Goal: Task Accomplishment & Management: Manage account settings

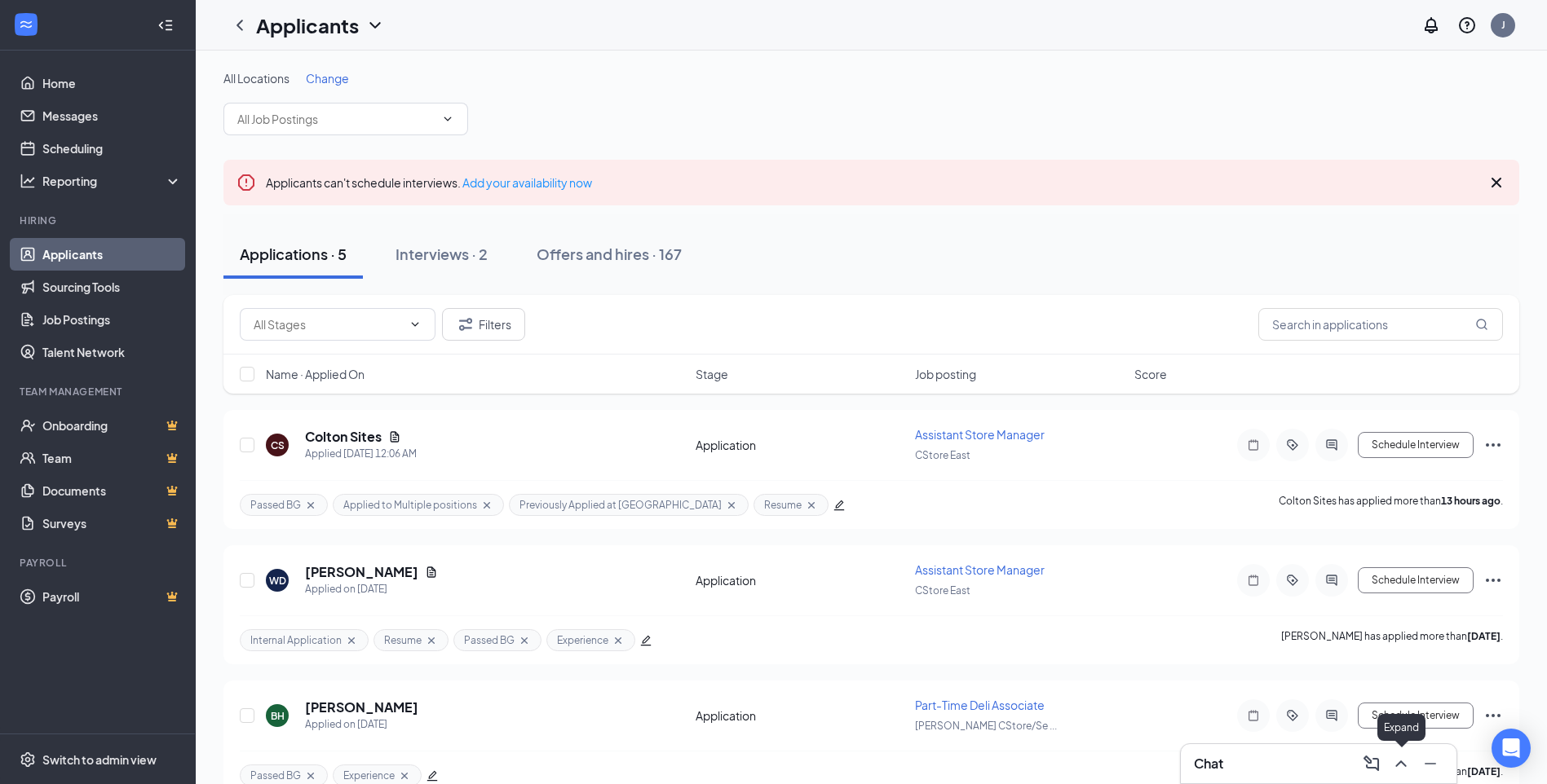
click at [1392, 763] on icon "ChevronUp" at bounding box center [1401, 764] width 20 height 20
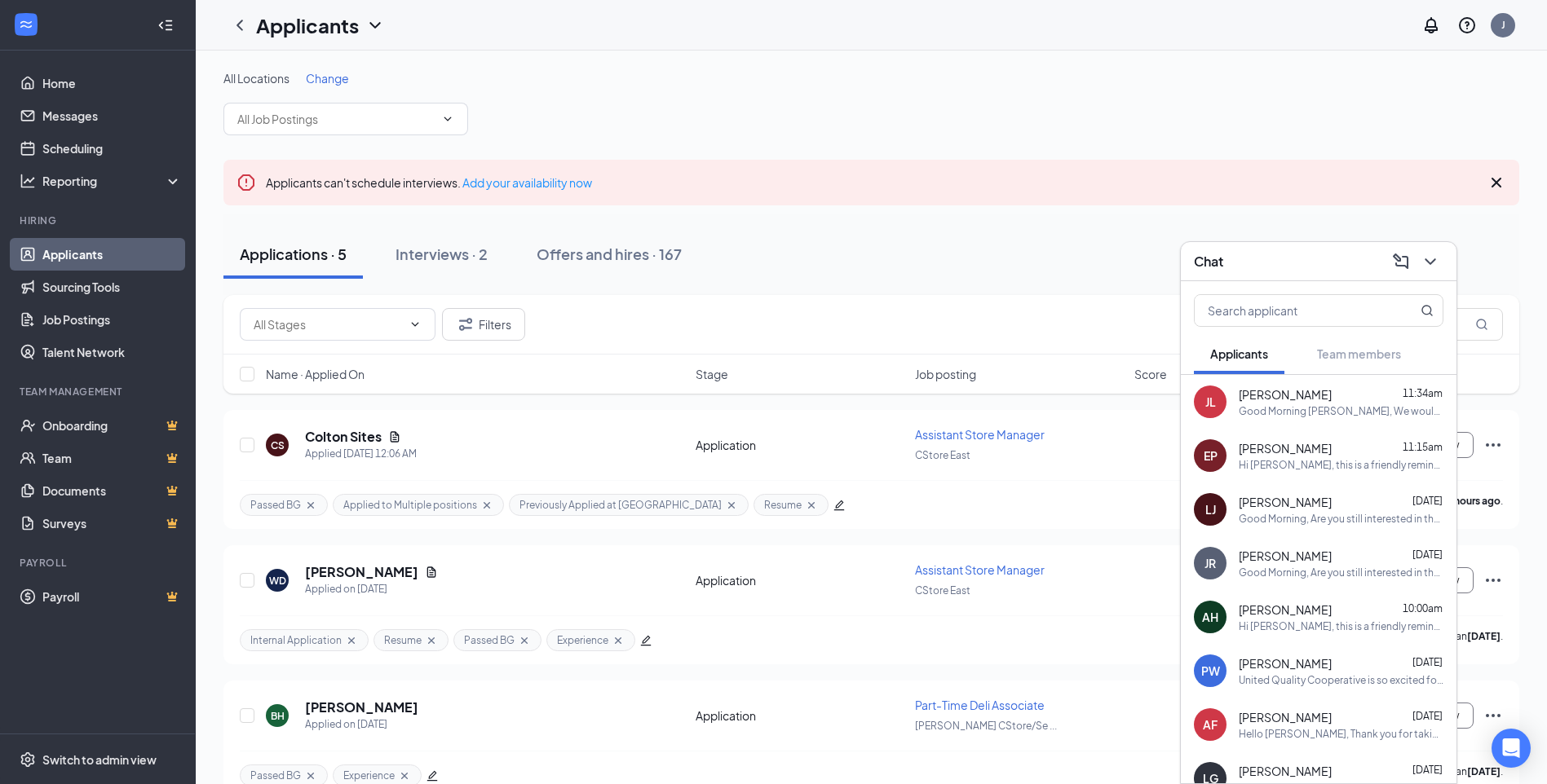
click at [1314, 416] on div "Good Morning [PERSON_NAME], We would like to schedule you to come in for an int…" at bounding box center [1342, 411] width 205 height 14
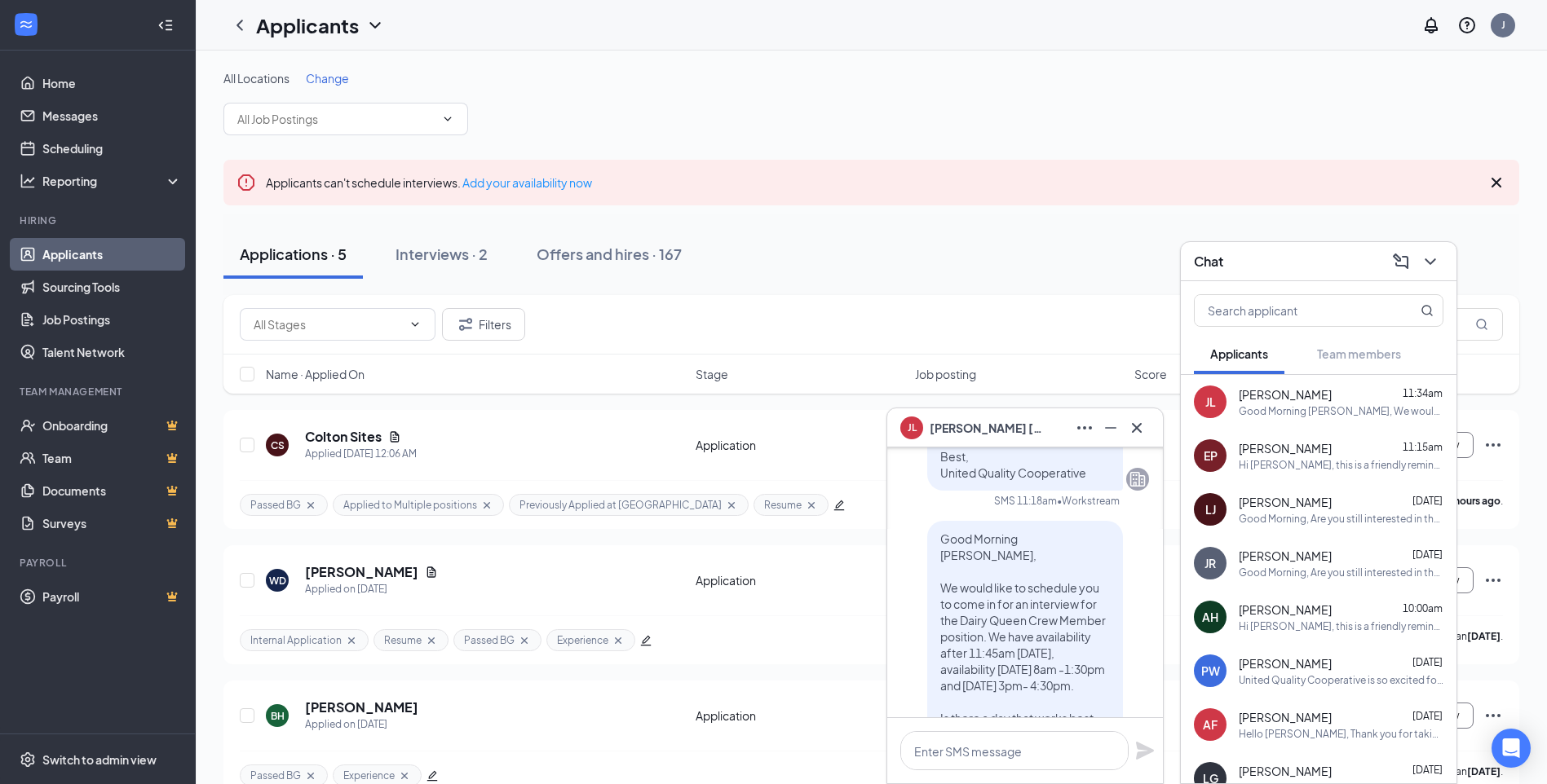
scroll to position [-82, 0]
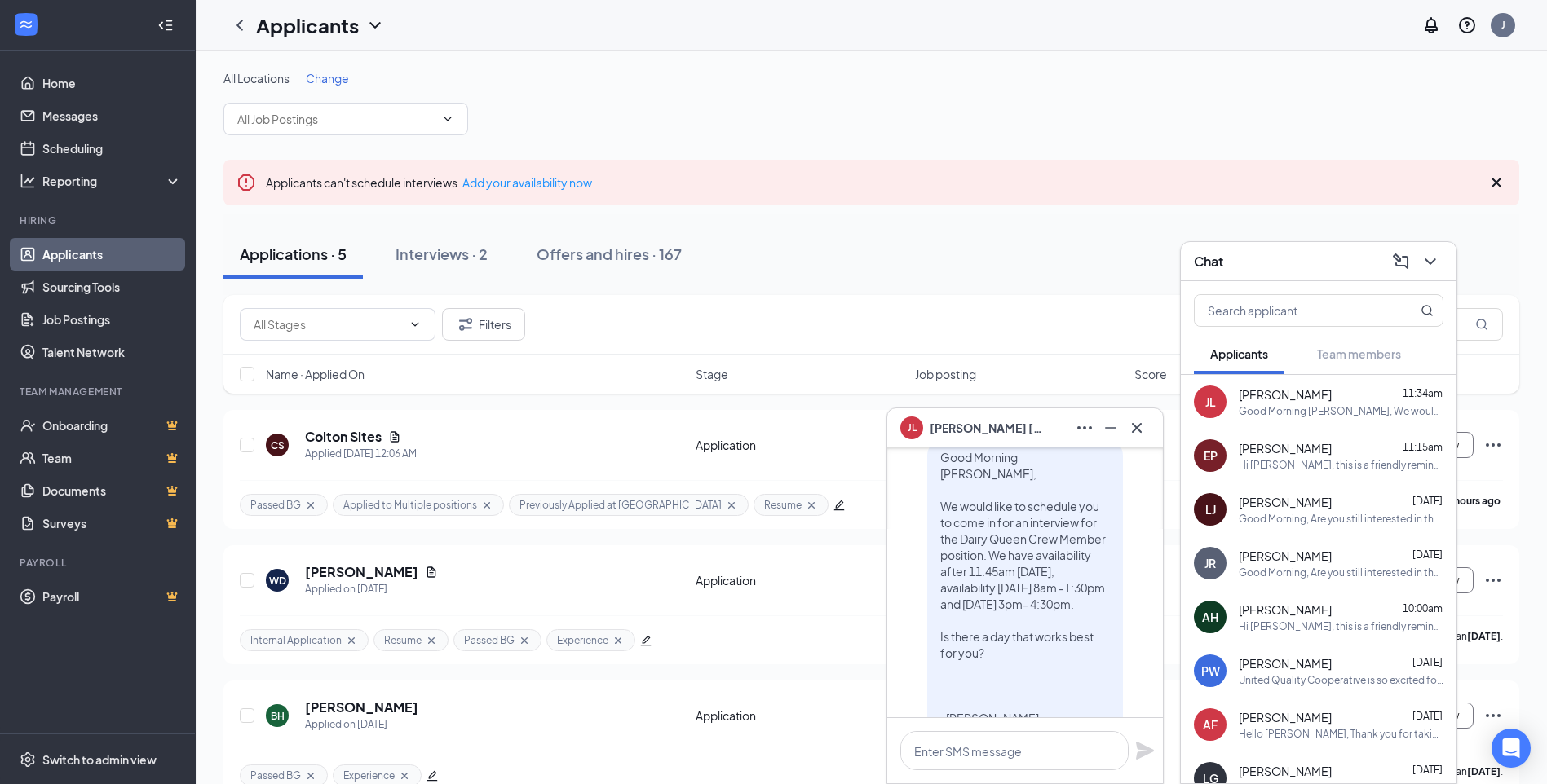
click at [1291, 457] on div "[PERSON_NAME] 11:15am Hi [PERSON_NAME], this is a friendly reminder. Your meeti…" at bounding box center [1342, 456] width 205 height 31
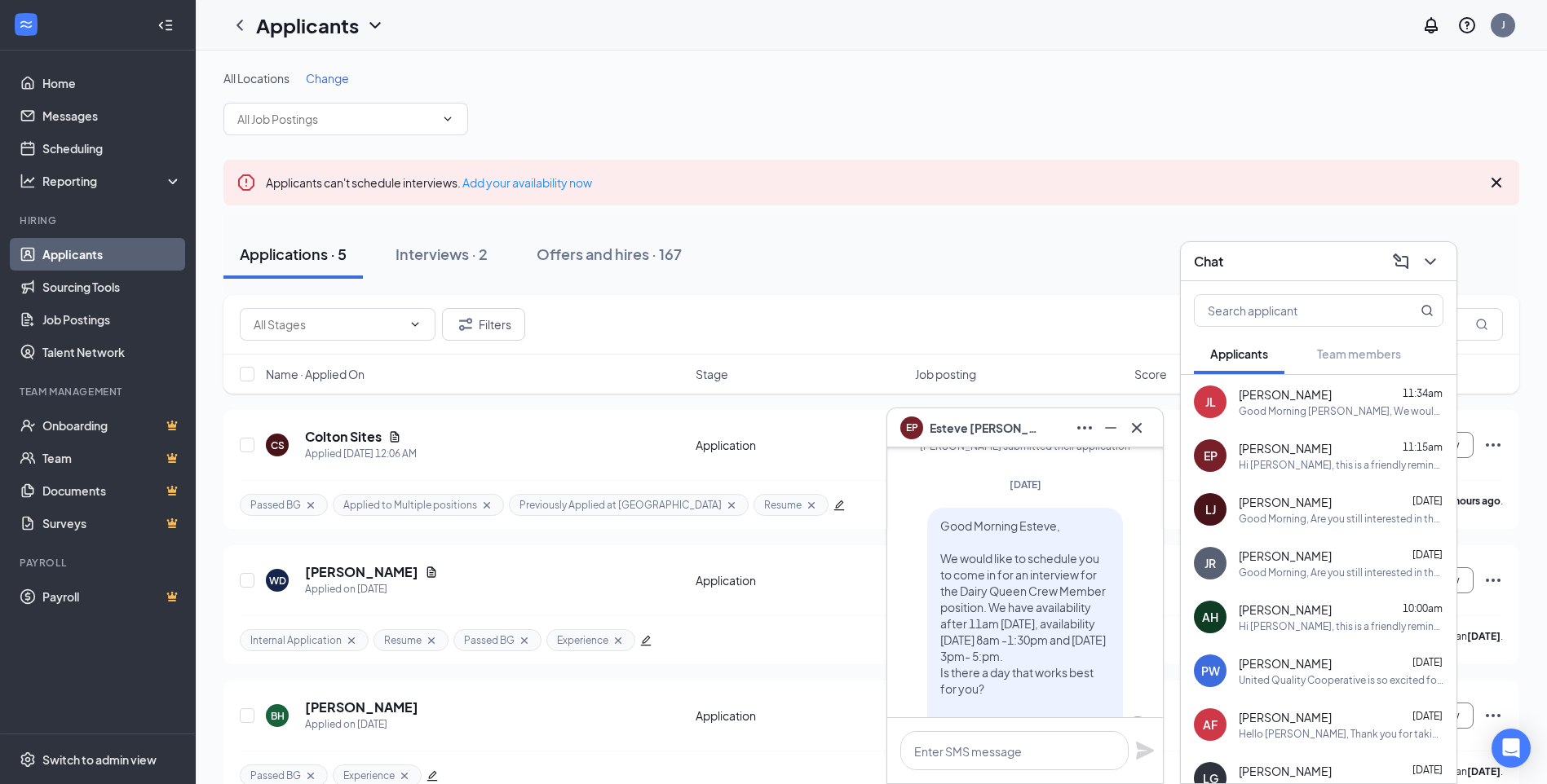
scroll to position [-1304, 0]
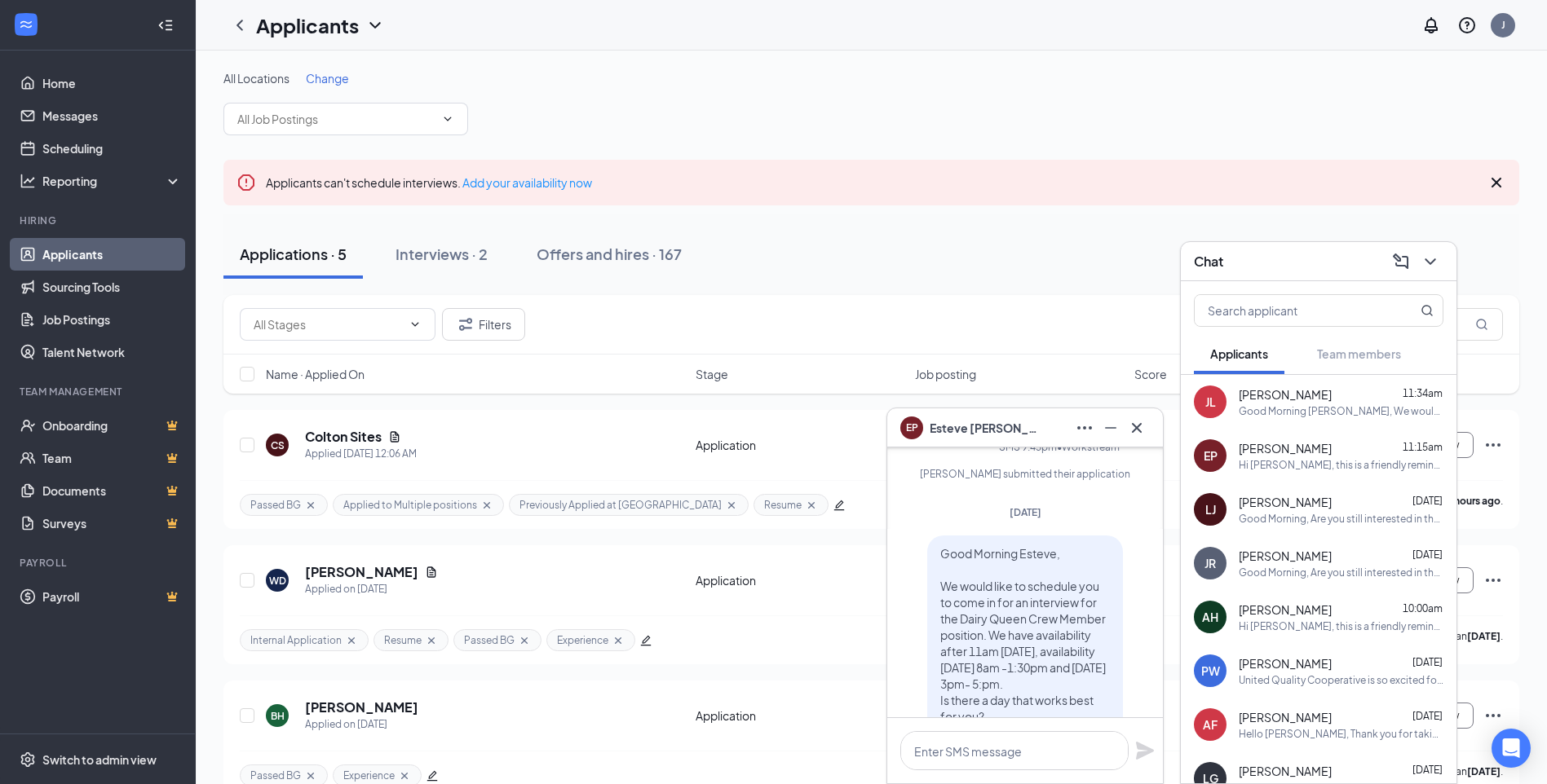
click at [1288, 511] on div "[PERSON_NAME] [DATE] Good Morning, Are you still interested in the Dairy Queen …" at bounding box center [1342, 510] width 205 height 31
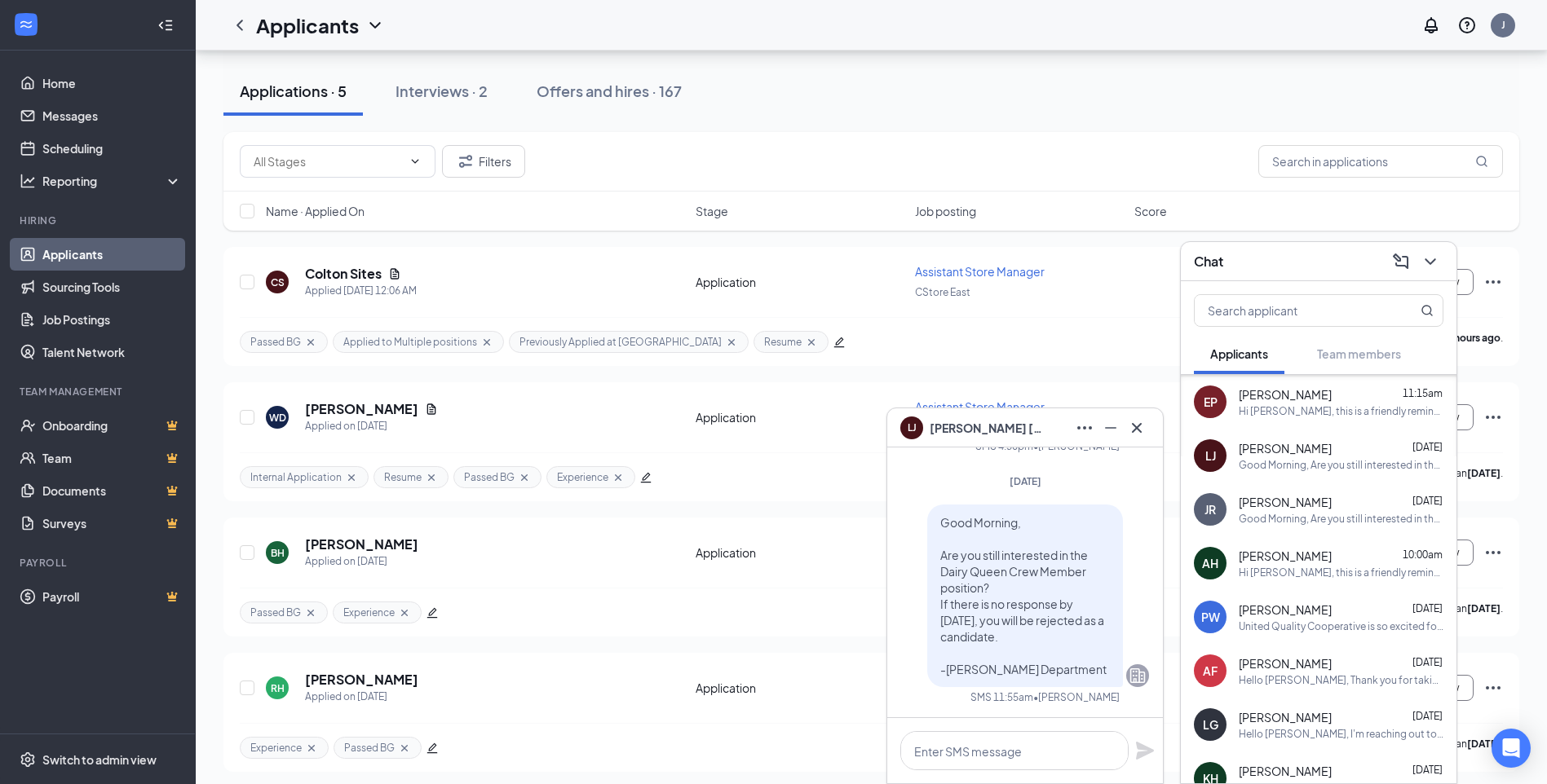
scroll to position [82, 0]
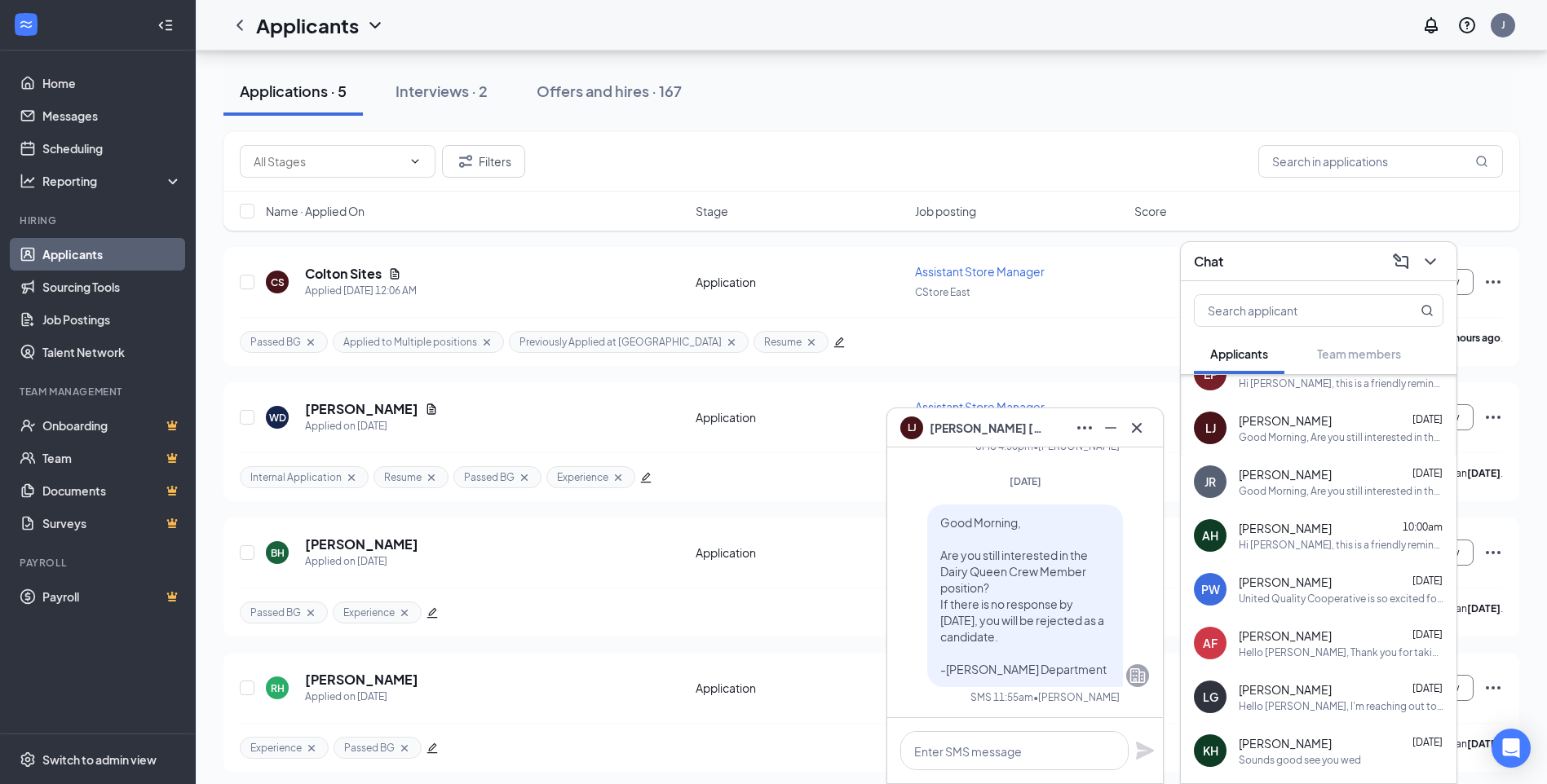
click at [1286, 536] on div "[PERSON_NAME] 10:00am Hi [PERSON_NAME], this is a friendly reminder. Your meeti…" at bounding box center [1342, 535] width 205 height 31
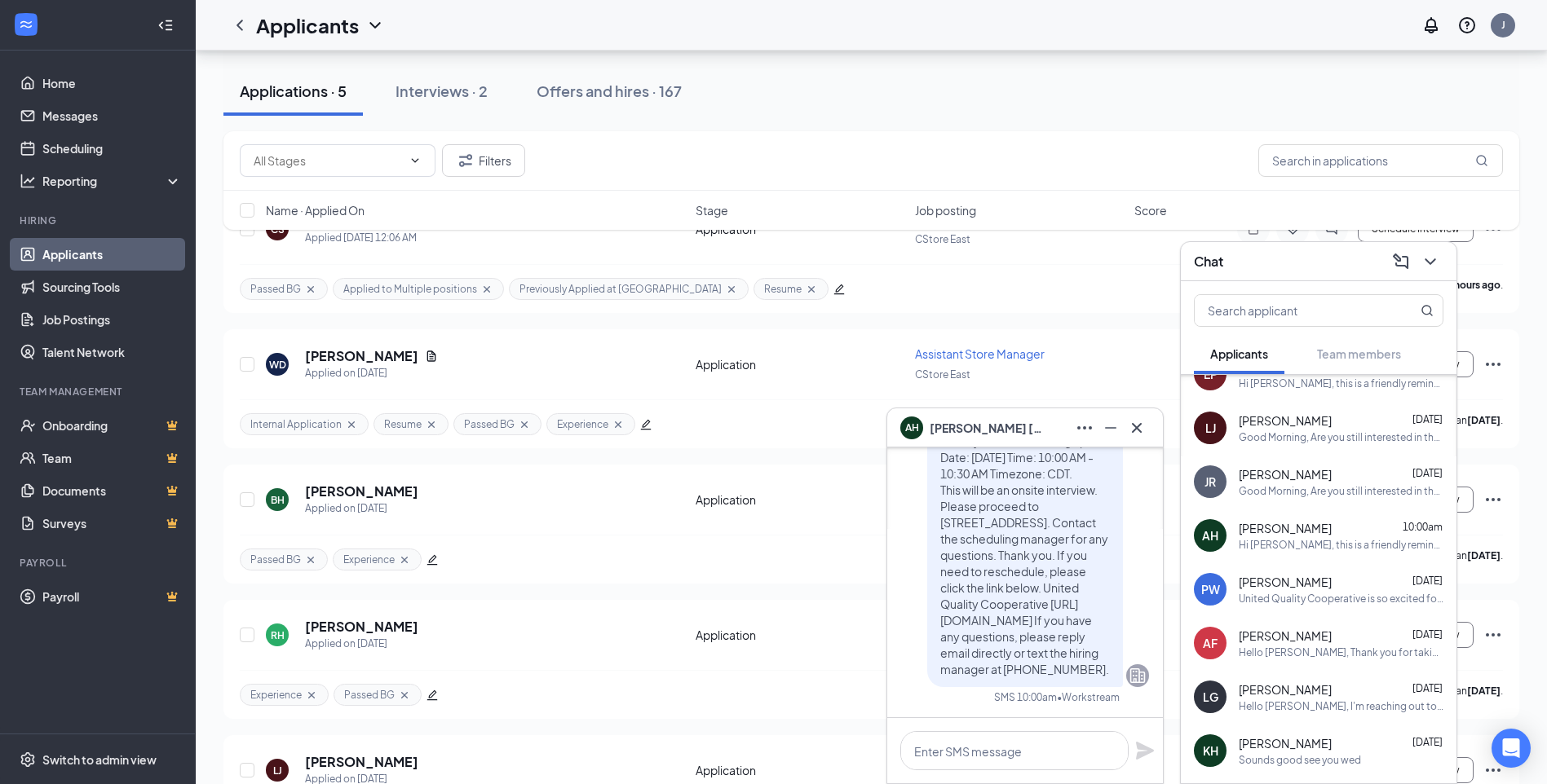
scroll to position [245, 0]
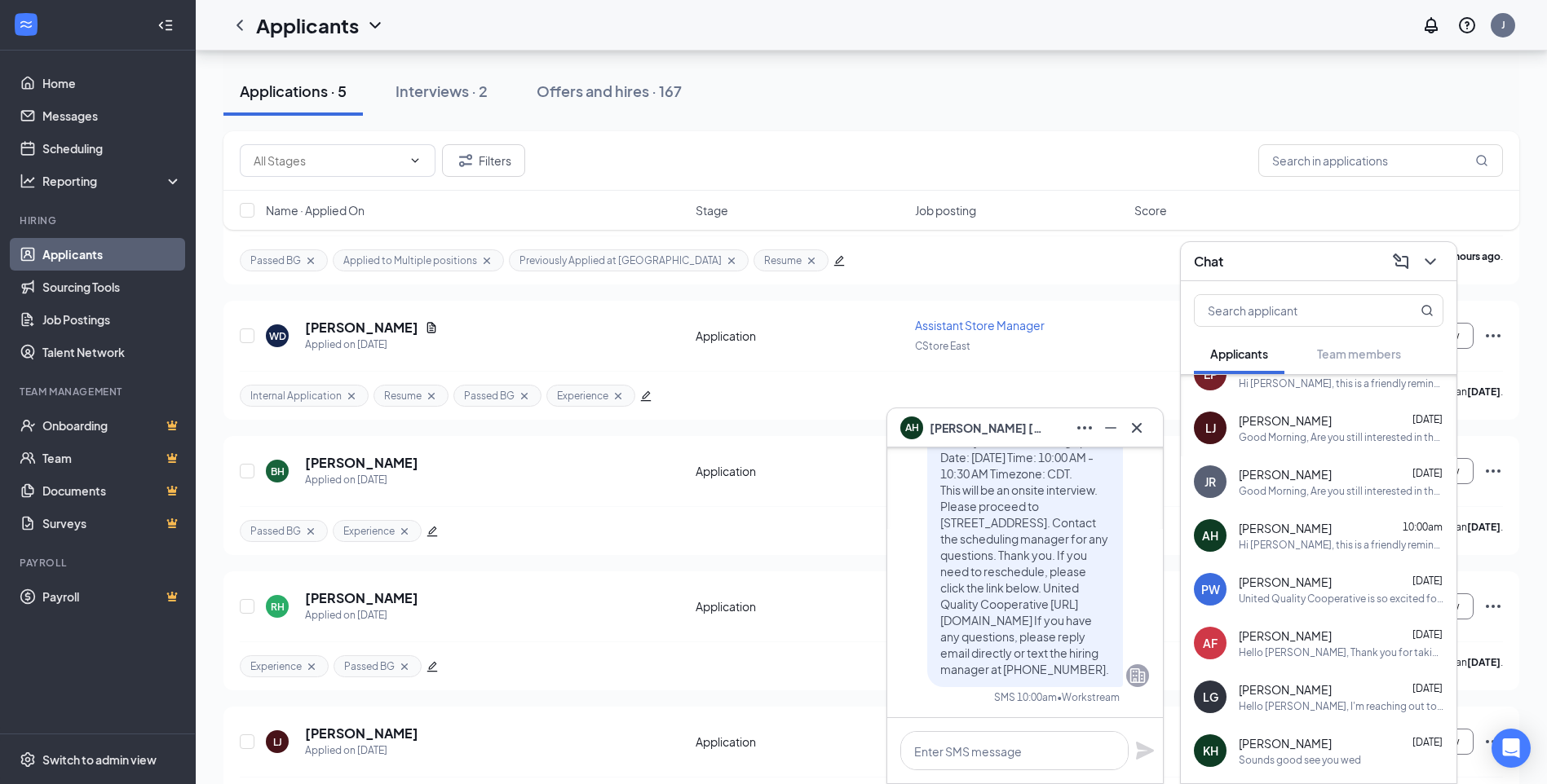
click at [1274, 581] on span "[PERSON_NAME]" at bounding box center [1286, 582] width 93 height 16
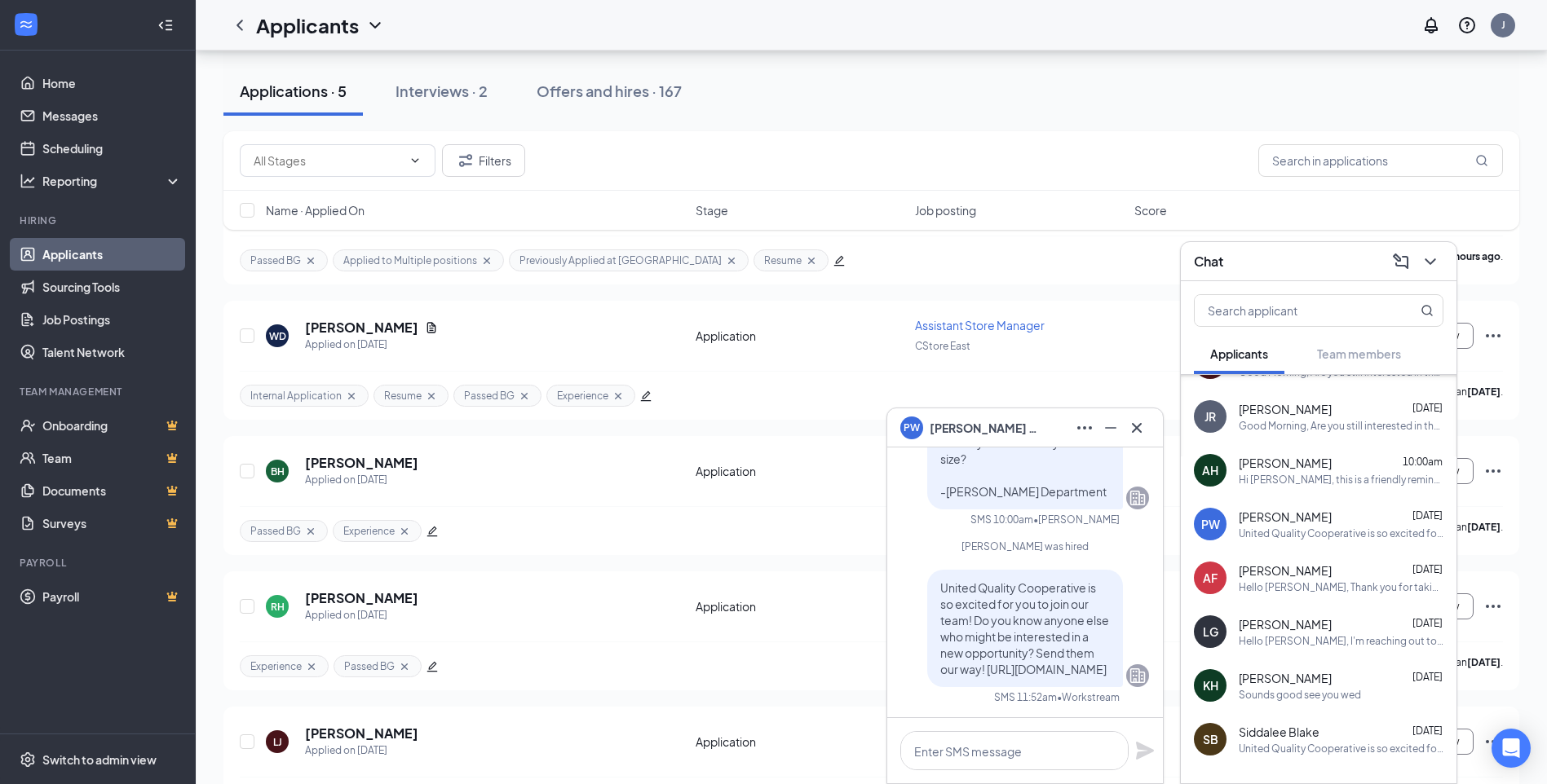
scroll to position [163, 0]
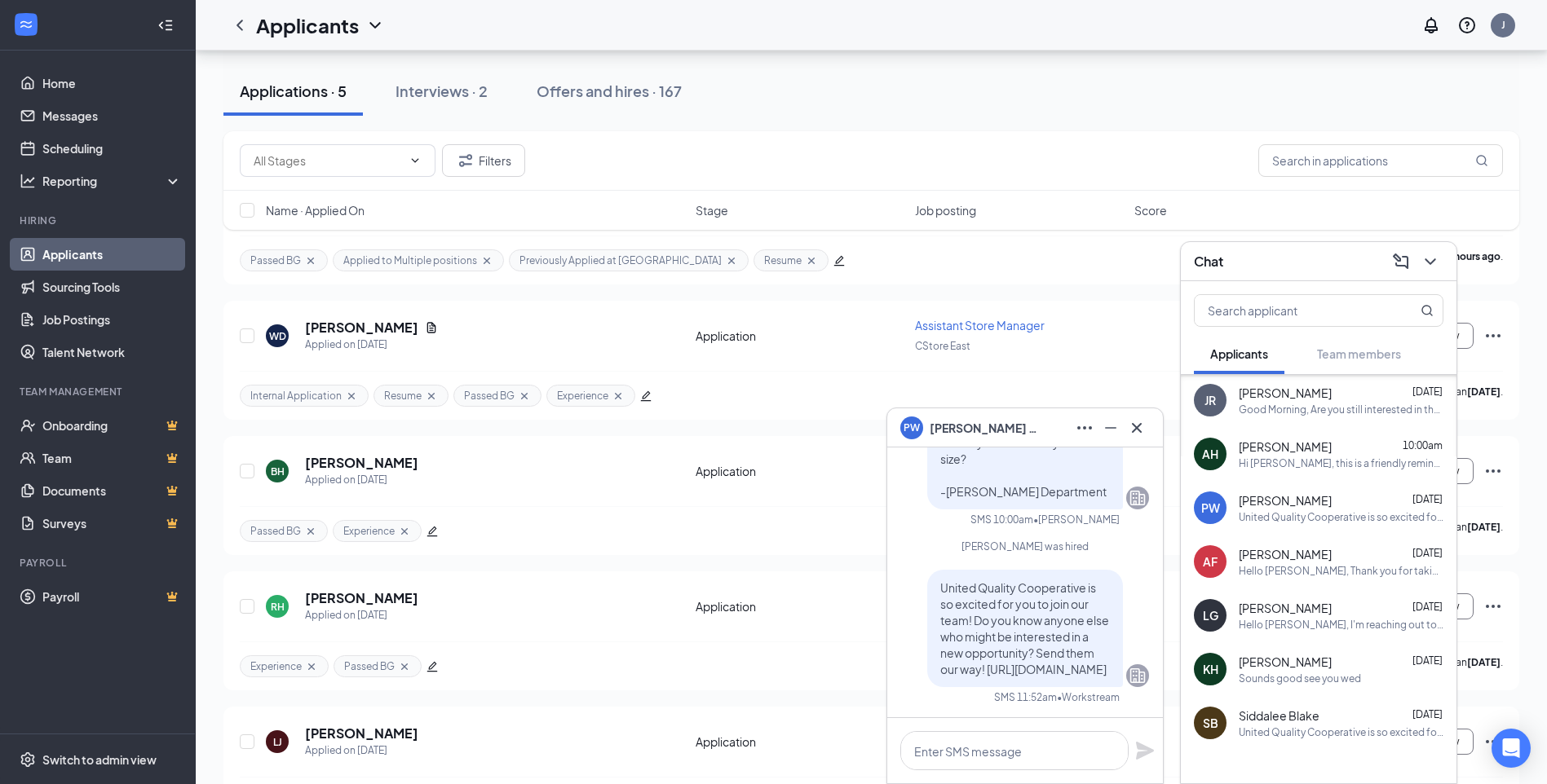
click at [1274, 581] on div "AF [PERSON_NAME] [DATE] Hello [PERSON_NAME], Thank you for taking time to come …" at bounding box center [1319, 561] width 275 height 54
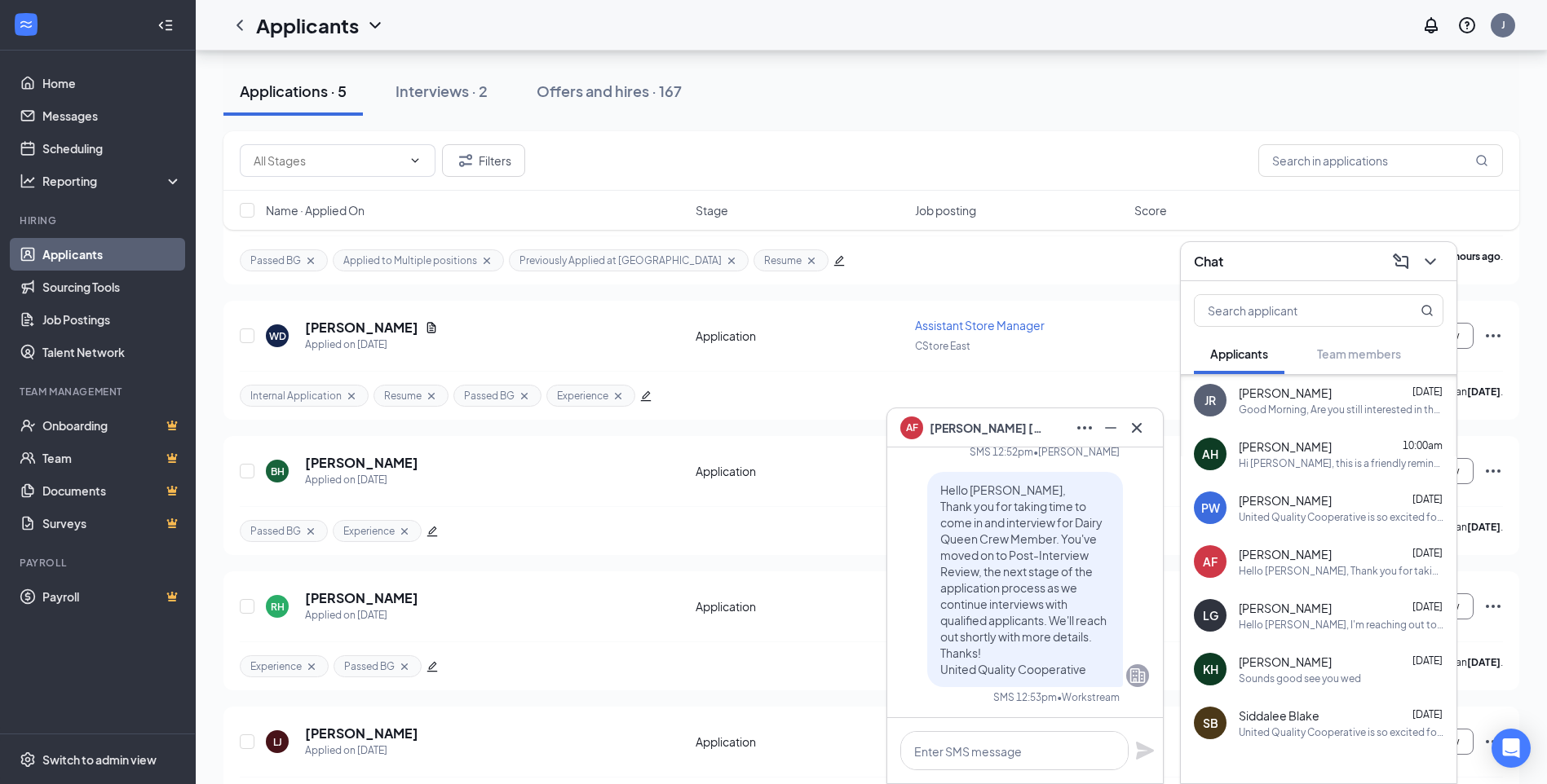
click at [1259, 612] on span "[PERSON_NAME]" at bounding box center [1286, 607] width 93 height 16
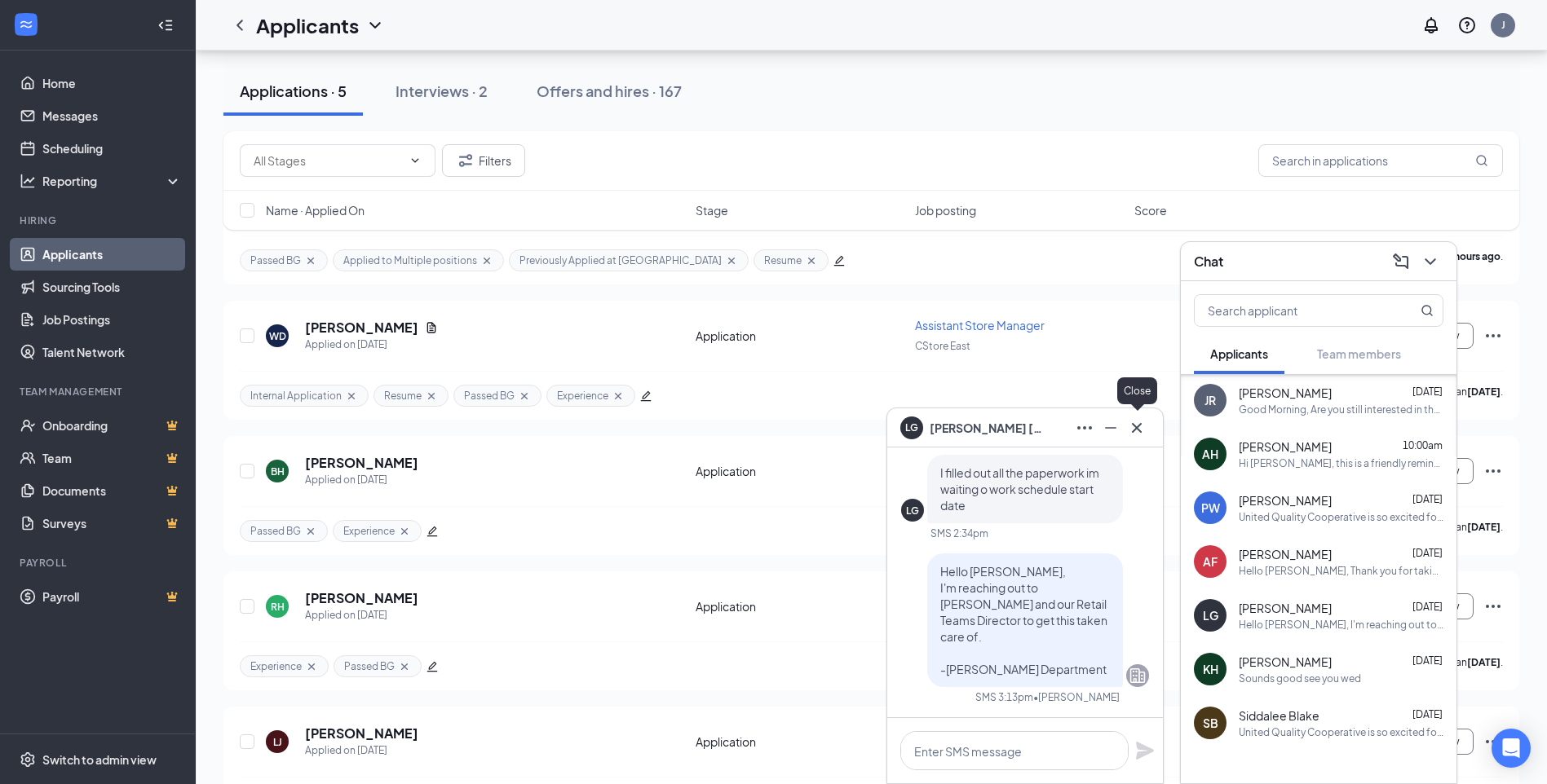
click at [1145, 435] on icon "Cross" at bounding box center [1137, 428] width 20 height 20
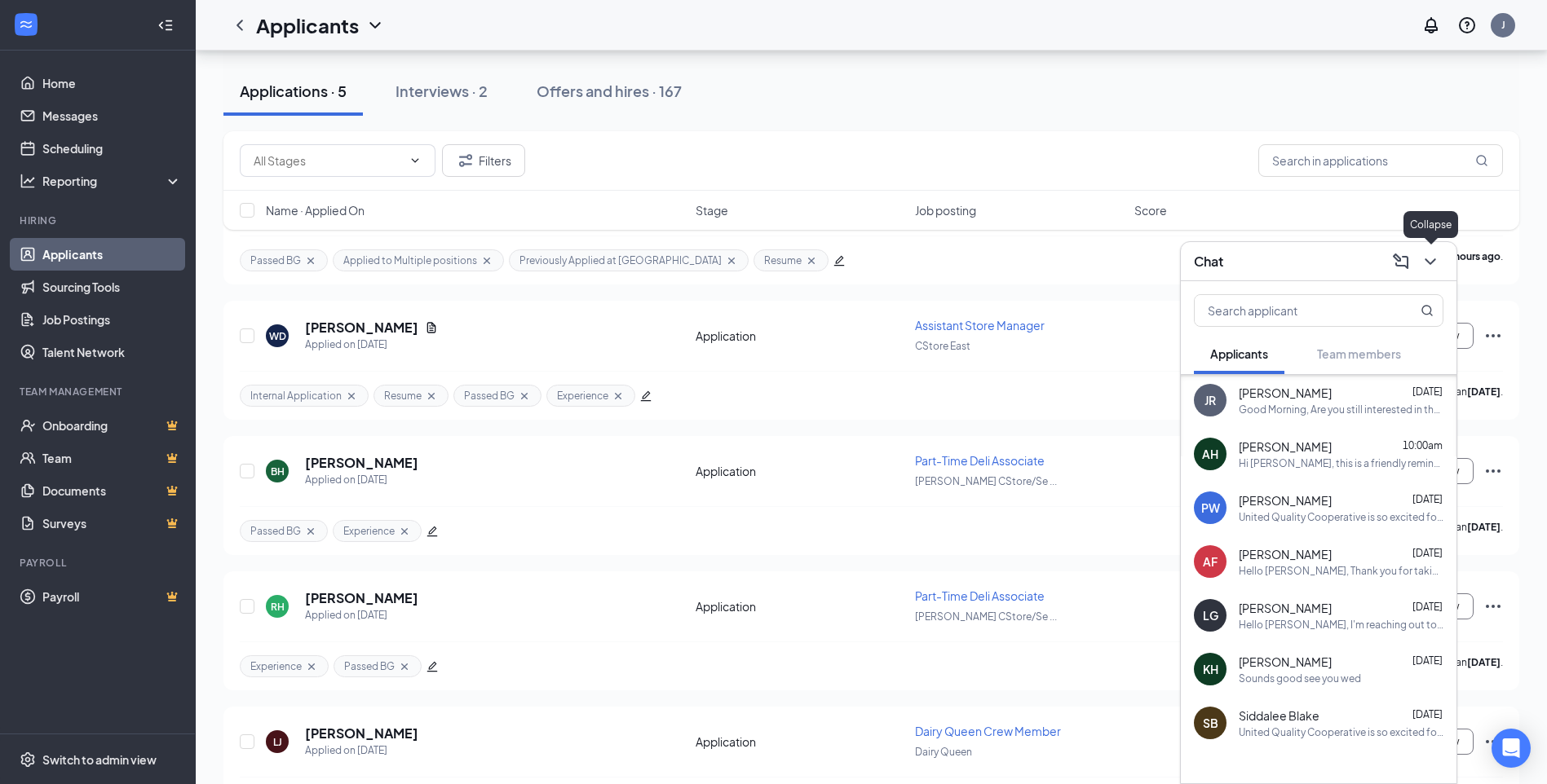
click at [1424, 263] on icon "ChevronDown" at bounding box center [1430, 261] width 20 height 20
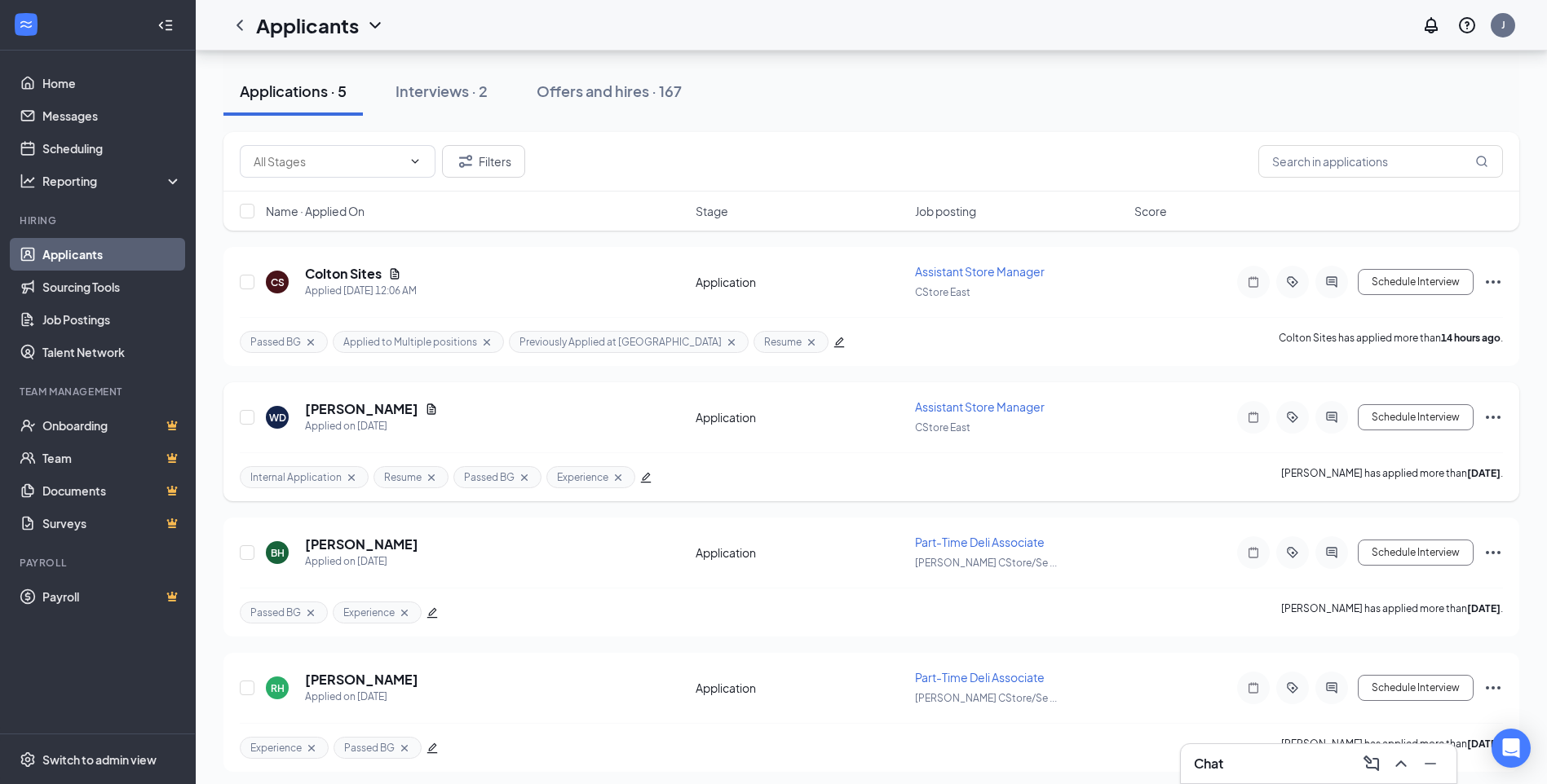
scroll to position [0, 0]
